Goal: Information Seeking & Learning: Learn about a topic

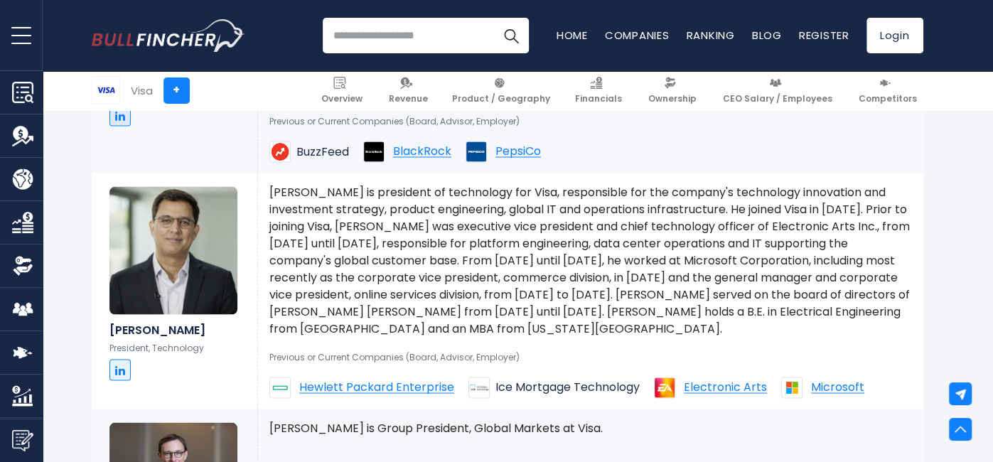
scroll to position [1758, 0]
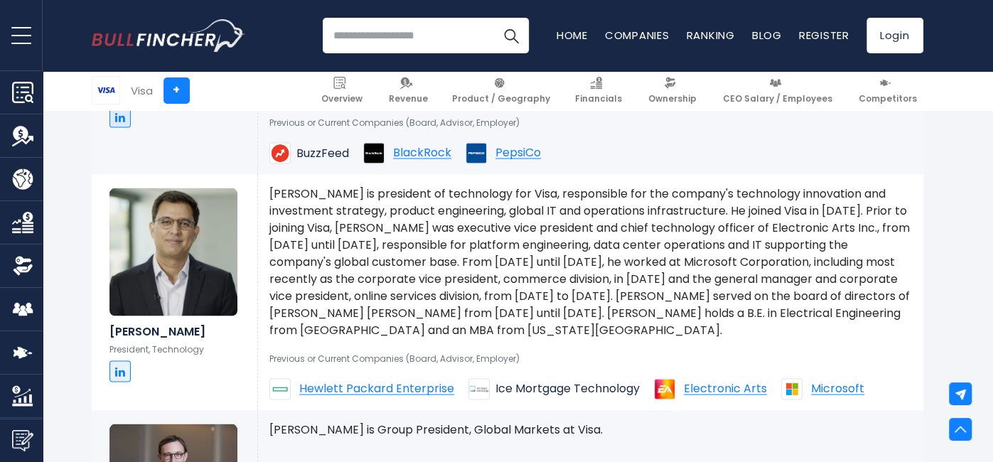
click at [753, 259] on p "[PERSON_NAME] is president of technology for Visa, responsible for the company'…" at bounding box center [590, 261] width 642 height 153
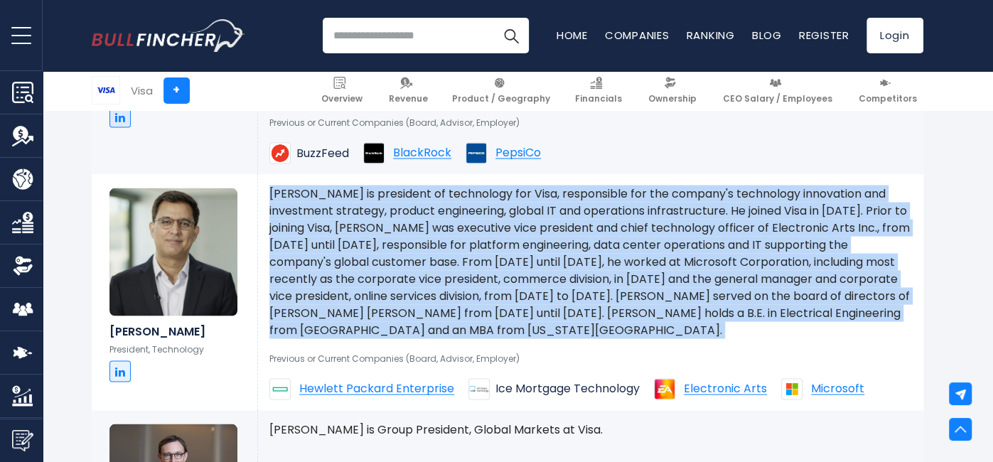
click at [753, 259] on p "[PERSON_NAME] is president of technology for Visa, responsible for the company'…" at bounding box center [590, 261] width 642 height 153
click at [649, 270] on p "[PERSON_NAME] is president of technology for Visa, responsible for the company'…" at bounding box center [590, 261] width 642 height 153
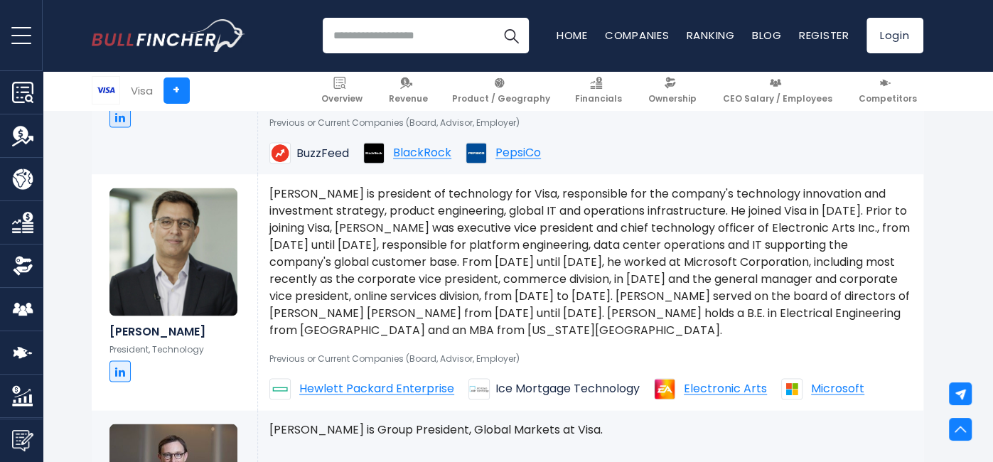
click at [439, 305] on p "[PERSON_NAME] is president of technology for Visa, responsible for the company'…" at bounding box center [590, 261] width 642 height 153
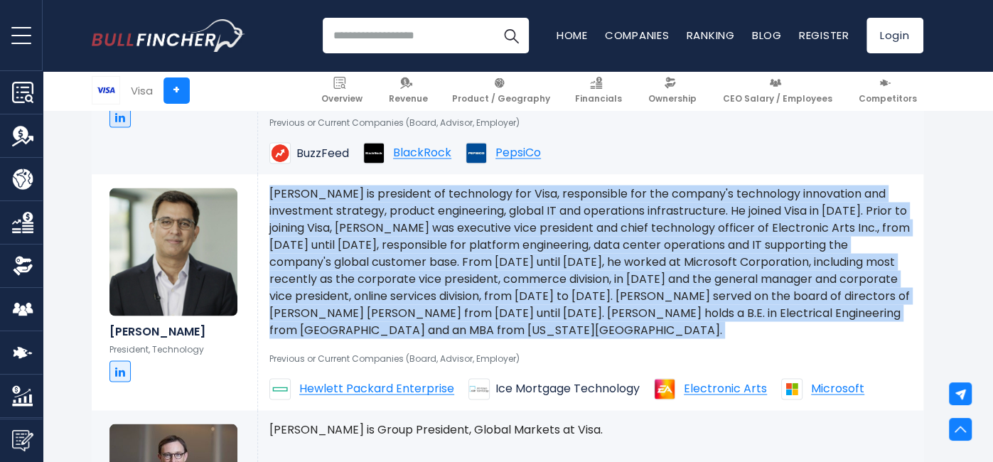
click at [439, 305] on p "[PERSON_NAME] is president of technology for Visa, responsible for the company'…" at bounding box center [590, 261] width 642 height 153
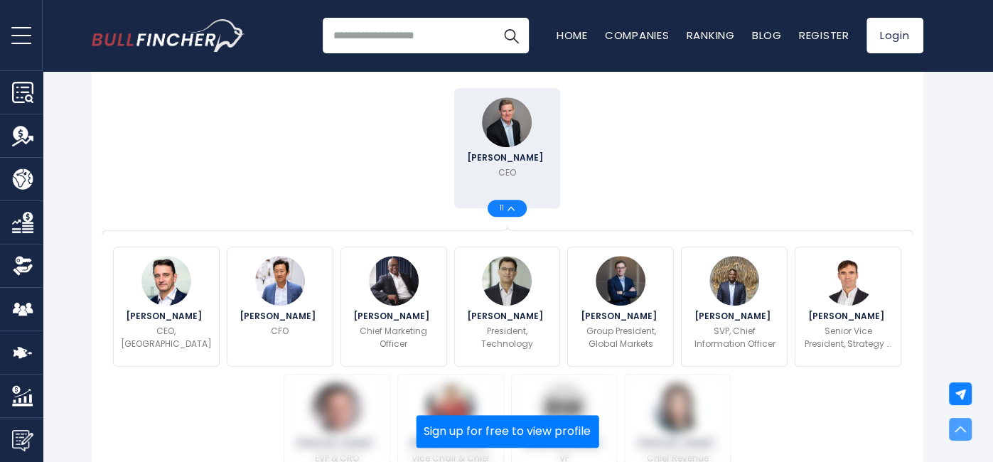
scroll to position [0, 0]
